Goal: Task Accomplishment & Management: Complete application form

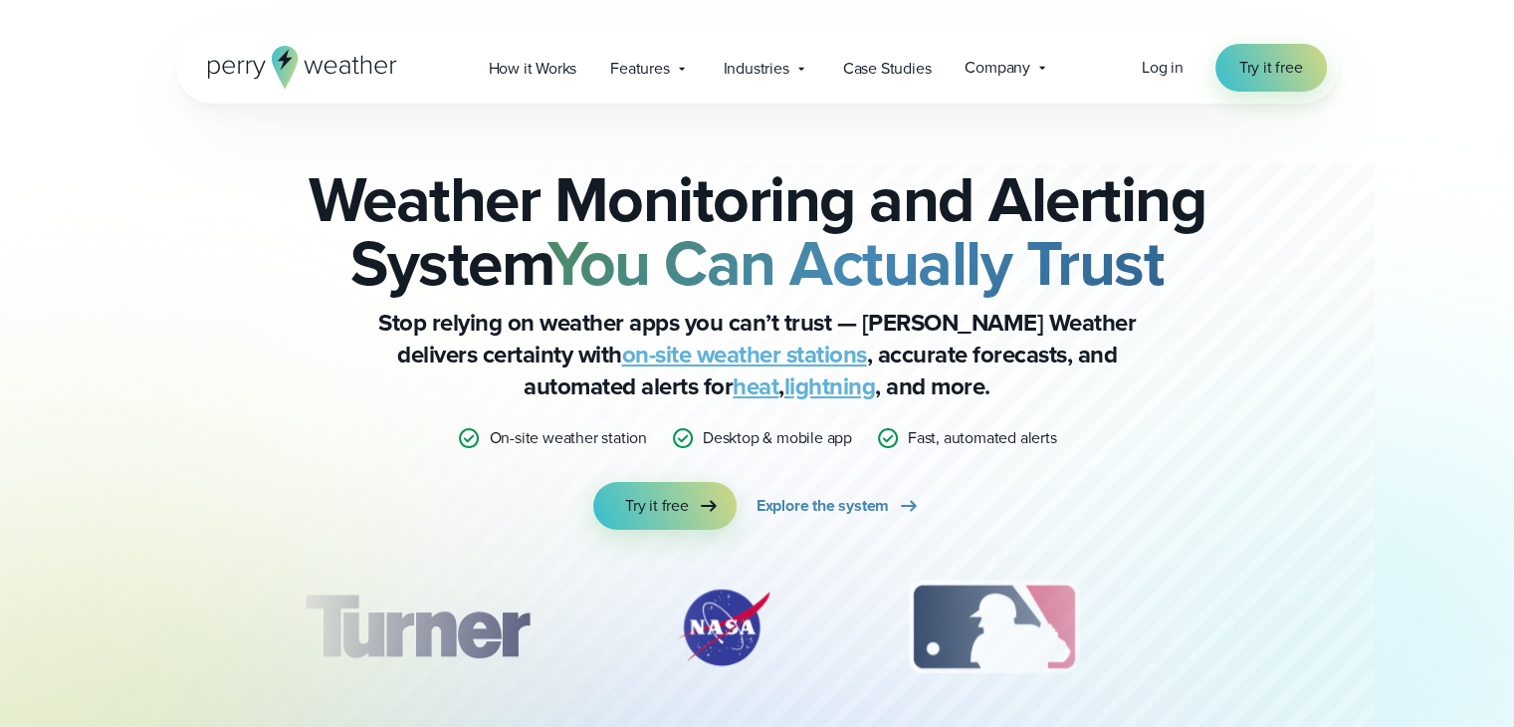
drag, startPoint x: 1280, startPoint y: 100, endPoint x: 1119, endPoint y: 62, distance: 165.7
click at [1280, 100] on div "Open Menu Log in Try it free How it Works" at bounding box center [757, 68] width 1163 height 72
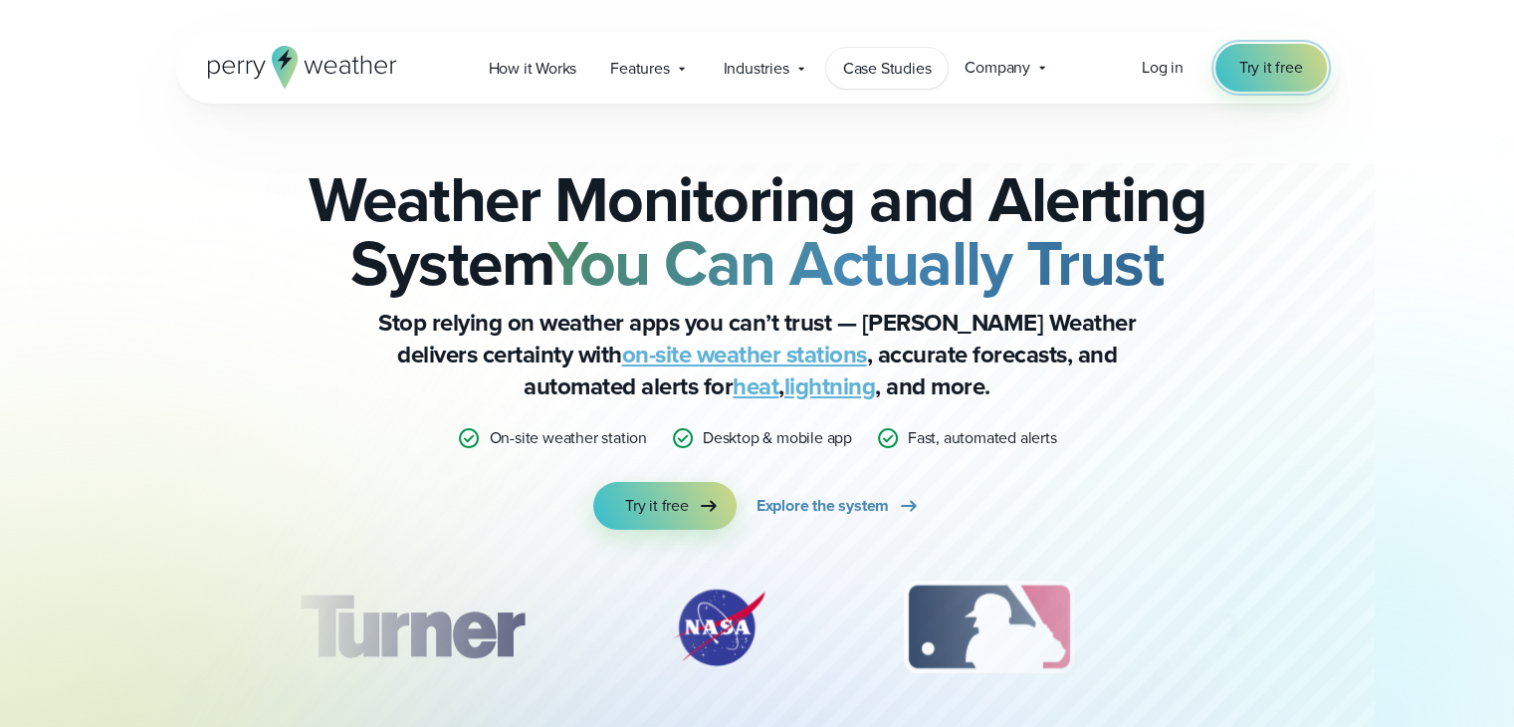
drag, startPoint x: 1267, startPoint y: 70, endPoint x: 909, endPoint y: 81, distance: 357.6
click at [1267, 70] on span "Try it free" at bounding box center [1272, 68] width 64 height 24
